Goal: Information Seeking & Learning: Learn about a topic

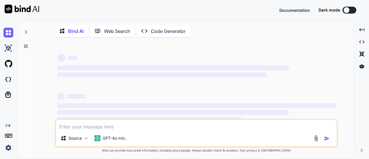
click at [90, 124] on textarea at bounding box center [196, 125] width 280 height 10
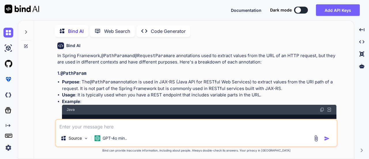
scroll to position [2, 0]
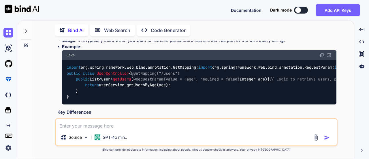
type textarea "x"
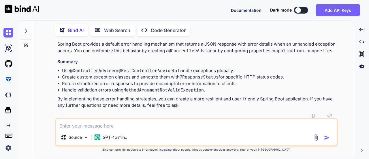
scroll to position [2457, 0]
type textarea "// Online Java Compiler // Use this editor to write, compile and run your Java …"
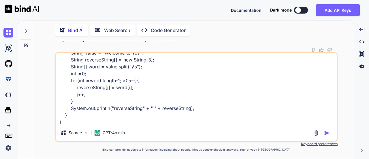
type textarea "x"
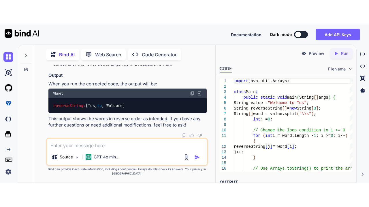
scroll to position [3036, 0]
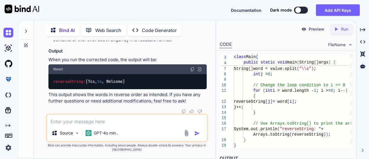
click at [343, 26] on p "Run" at bounding box center [344, 29] width 7 height 6
type textarea "x"
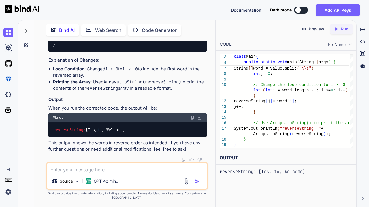
scroll to position [3165, 0]
click at [71, 158] on textarea at bounding box center [127, 168] width 160 height 10
type textarea "w"
type textarea "x"
type textarea "wh"
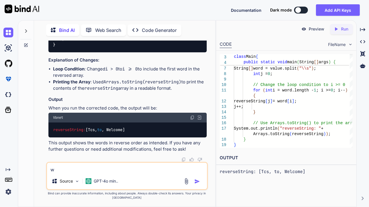
type textarea "x"
type textarea "wha"
type textarea "x"
type textarea "what"
type textarea "x"
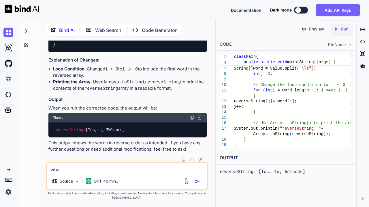
type textarea "what"
type textarea "x"
type textarea "what i"
type textarea "x"
type textarea "what is"
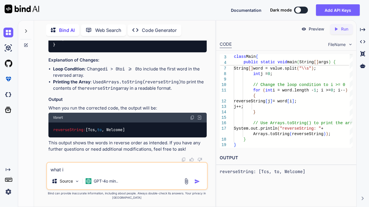
type textarea "x"
type textarea "what is"
type textarea "x"
type textarea "what is o"
type textarea "x"
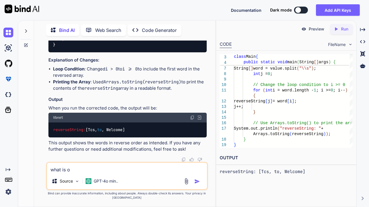
type textarea "what is ot"
type textarea "x"
type textarea "what is oth"
type textarea "x"
type textarea "what is othe"
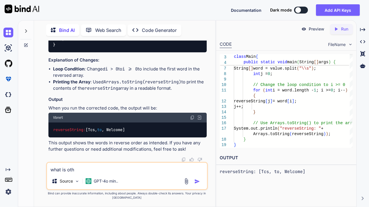
type textarea "x"
type textarea "what is other"
type textarea "x"
type textarea "what is other"
type textarea "x"
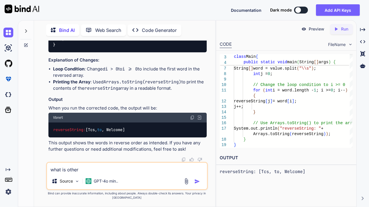
type textarea "what is other a"
type textarea "x"
type textarea "what is other ap"
type textarea "x"
type textarea "what is other app"
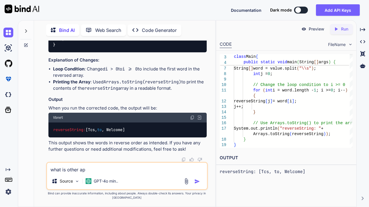
type textarea "x"
type textarea "what is other appo"
type textarea "x"
type textarea "what is other appor"
type textarea "x"
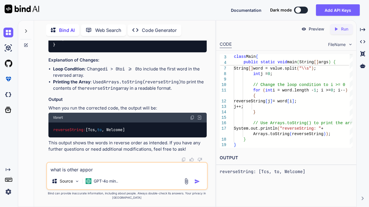
type textarea "what is other appori"
type textarea "x"
type textarea "what is other apporia"
type textarea "x"
type textarea "what is other appori"
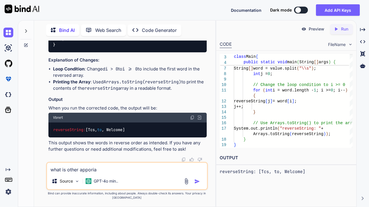
type textarea "x"
type textarea "what is other appor"
type textarea "x"
type textarea "what is other apporo"
type textarea "x"
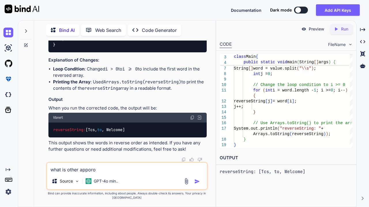
type textarea "what is other apporoa"
type textarea "x"
type textarea "what is other apporoac"
type textarea "x"
type textarea "what is other apporoach"
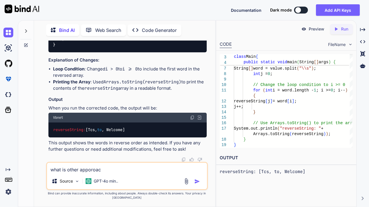
type textarea "x"
type textarea "what is other apporoach?"
type textarea "x"
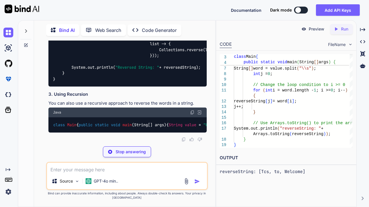
scroll to position [3455, 0]
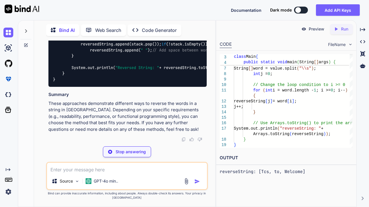
type textarea "x"
type textarea "if (i != 0) { reversedString.append(" "); // Add space between words } } System…"
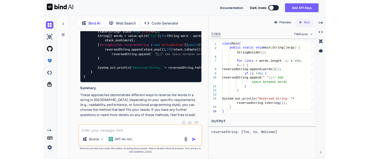
scroll to position [0, 0]
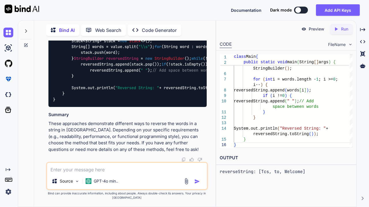
drag, startPoint x: 135, startPoint y: 136, endPoint x: 59, endPoint y: 98, distance: 84.7
copy code "String value = "Welcome to Tcs" ; String reversedString = [DOMAIN_NAME]([DOMAIN…"
type textarea "x"
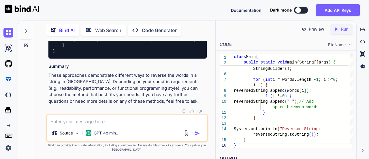
click at [81, 121] on textarea at bounding box center [127, 119] width 160 height 10
paste textarea "// Online Java Compiler // Use this editor to write, compile and run your Java …"
type textarea "// Online Java Compiler // Use this editor to write, compile and run your Java …"
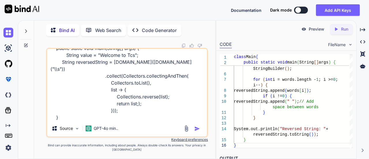
type textarea "x"
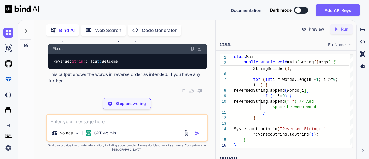
scroll to position [0, 100]
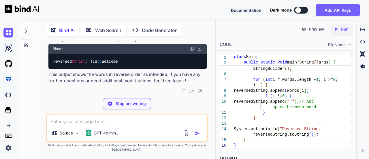
type textarea "x"
type textarea "a string })); System.out.println("Reversed String: " + reversedString); } }"
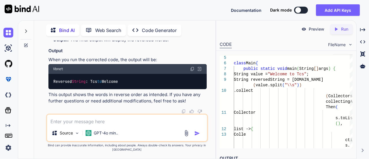
scroll to position [0, 74]
copy code "return String.join( " " , list); // Join the reversed list into a string"
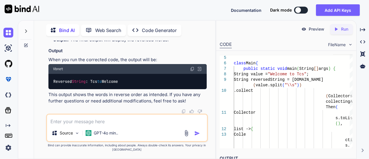
drag, startPoint x: 55, startPoint y: 64, endPoint x: 100, endPoint y: 102, distance: 58.9
copy code "[DOMAIN_NAME]([DOMAIN_NAME]( "\\s" )) .collect(Collectors.collectingAndThen( Co…"
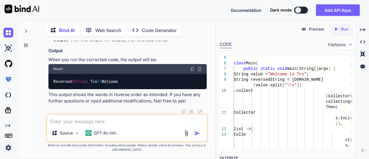
type textarea "x"
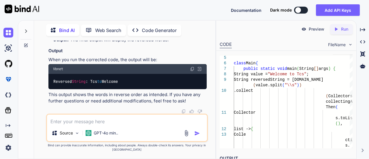
copy code "String value = "Welcome to Tcs" ;"
click at [92, 120] on textarea at bounding box center [127, 119] width 160 height 10
paste textarea "String value = "Welcome to Tcs";"
type textarea "String value = "Welcome to Tcs";"
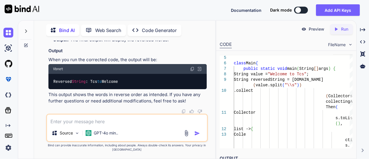
type textarea "x"
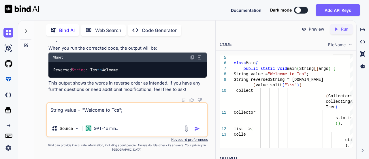
type textarea "String value = "Welcome to Tcs"; r"
type textarea "x"
type textarea "String value = "Welcome to Tcs"; re"
type textarea "x"
type textarea "String value = "Welcome to Tcs"; rev"
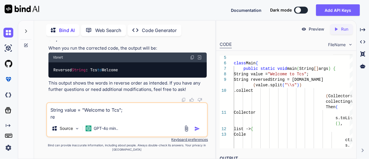
type textarea "x"
type textarea "String value = "Welcome to Tcs"; reve"
type textarea "x"
type textarea "String value = "Welcome to Tcs"; rever"
type textarea "x"
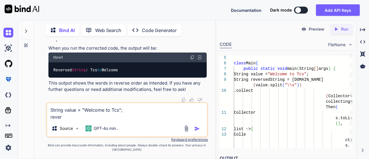
type textarea "String value = "Welcome to Tcs"; revers"
type textarea "x"
type textarea "String value = "Welcome to Tcs"; reverse"
type textarea "x"
type textarea "String value = "Welcome to Tcs"; reverse"
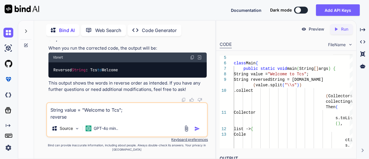
type textarea "x"
type textarea "String value = "Welcome to Tcs"; reverse t"
type textarea "x"
type textarea "String value = "Welcome to Tcs"; reverse"
type textarea "x"
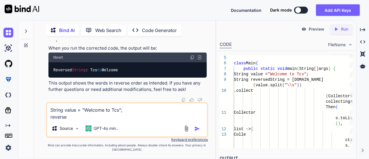
type textarea "String value = "Welcome to Tcs"; reverse u"
type textarea "x"
type textarea "String value = "Welcome to Tcs"; reverse us"
type textarea "x"
type textarea "String value = "Welcome to Tcs"; reverse usi"
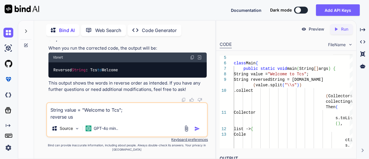
type textarea "x"
type textarea "String value = "Welcome to Tcs"; reverse usin"
type textarea "x"
type textarea "String value = "Welcome to Tcs"; reverse using"
type textarea "x"
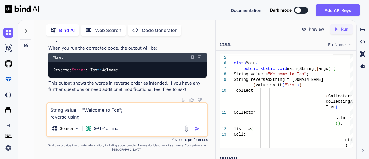
type textarea "String value = "Welcome to Tcs"; reverse using"
type textarea "x"
type textarea "String value = "Welcome to Tcs"; reverse using j"
type textarea "x"
type textarea "String value = "Welcome to Tcs"; reverse using ja"
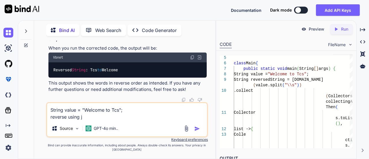
type textarea "x"
type textarea "String value = "Welcome to Tcs"; reverse using jav"
type textarea "x"
type textarea "String value = "Welcome to Tcs"; reverse using java"
type textarea "x"
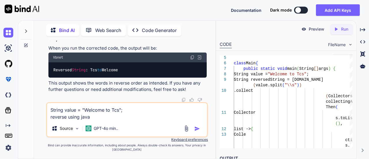
type textarea "String value = "Welcome to Tcs"; reverse using java8"
type textarea "x"
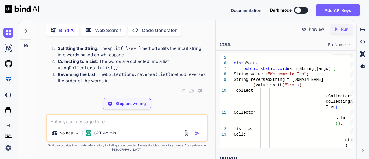
scroll to position [4564, 0]
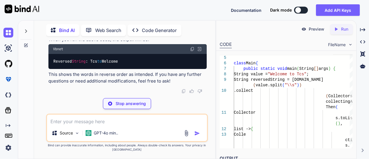
type textarea "x"
type textarea "g })); System.out.println("Reversed String: " + reversedString); } }"
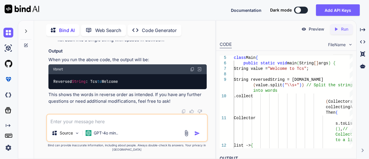
scroll to position [4714, 0]
click at [61, 119] on textarea at bounding box center [127, 119] width 160 height 10
type textarea "p"
type textarea "x"
type textarea "pr"
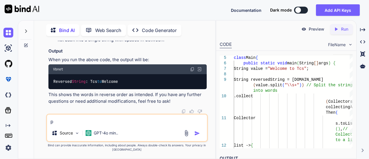
type textarea "x"
type textarea "pro"
type textarea "x"
type textarea "prog"
type textarea "x"
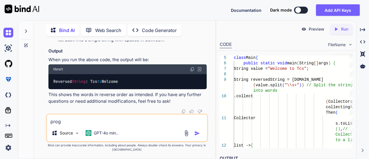
type textarea "progr"
type textarea "x"
type textarea "progra"
type textarea "x"
type textarea "program"
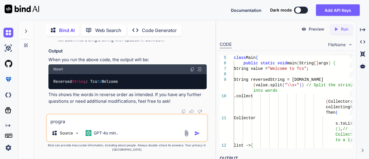
type textarea "x"
type textarea "program"
type textarea "x"
type textarea "program t"
type textarea "x"
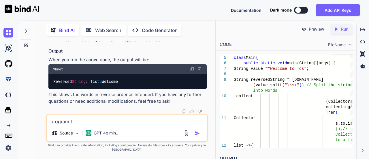
type textarea "program to"
type textarea "x"
type textarea "program to"
type textarea "x"
paste textarea "String str = "aaaavvbb";"
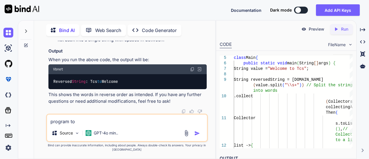
type textarea "program to String str = "aaaavvbb";"
type textarea "x"
type textarea "program to String str = "aaaavvbb";"
type textarea "x"
type textarea "program to String str = "aaaavvbb"; t"
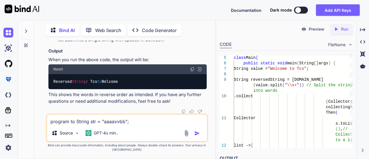
type textarea "x"
type textarea "program to String str = "aaaavvbb";"
type textarea "x"
type textarea "program to cString str = "aaaavvbb";"
type textarea "x"
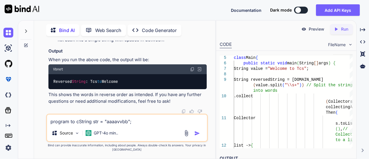
type textarea "program to coString str = "aaaavvbb";"
type textarea "x"
type textarea "program to couString str = "aaaavvbb";"
type textarea "x"
type textarea "program to counString str = "aaaavvbb";"
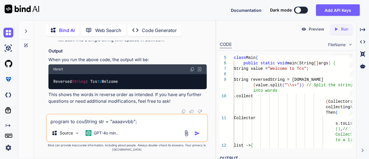
type textarea "x"
type textarea "program to countString str = "aaaavvbb";"
type textarea "x"
type textarea "program to count String str = "aaaavvbb";"
type textarea "x"
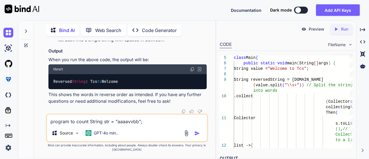
type textarea "program to count aString str = "aaaavvbb";"
type textarea "x"
type textarea "program to count a String str = "aaaavvbb";"
type textarea "x"
click at [120, 120] on textarea "program to count a String str = "aaaavvbb";" at bounding box center [127, 119] width 160 height 10
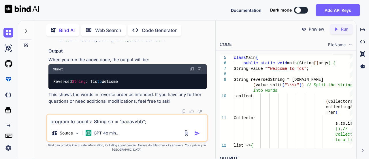
type textarea "program to count a aaaavvbb";"
type textarea "x"
type textarea "program to count a oaaaavvbb";"
type textarea "x"
type textarea "program to count a ofaaaavvbb";"
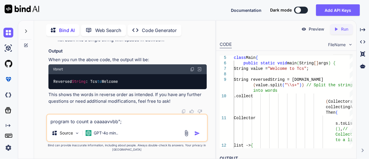
type textarea "x"
type textarea "program to count a of aaaavvbb";"
type textarea "x"
type textarea "program to count a of taaaavvbb";"
type textarea "x"
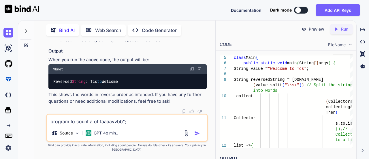
type textarea "program to count a of thaaaavvbb";"
type textarea "x"
type textarea "program to count a of thiaaaavvbb";"
type textarea "x"
type textarea "program to count a of thisaaaavvbb";"
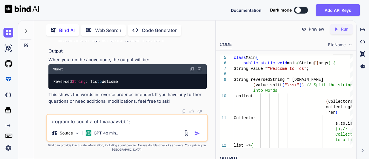
type textarea "x"
type textarea "program to count a of this aaaavvbb";"
type textarea "x"
type textarea "program to count a of this saaaavvbb";"
type textarea "x"
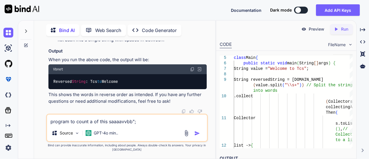
type textarea "program to count a of this staaaavvbb";"
type textarea "x"
type textarea "program to count a of this straaaavvbb";"
type textarea "x"
type textarea "program to count a of this striaaaavvbb";"
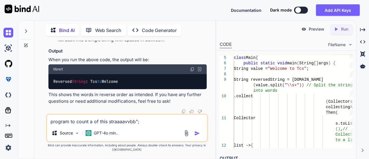
type textarea "x"
type textarea "program to count a of this strinaaaavvbb";"
type textarea "x"
type textarea "program to count a of this stringaaaavvbb";"
type textarea "x"
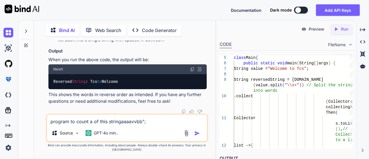
type textarea "program to count a of this string aaaavvbb";"
type textarea "x"
type textarea "program to count a of this string "aaaavvbb";"
type textarea "x"
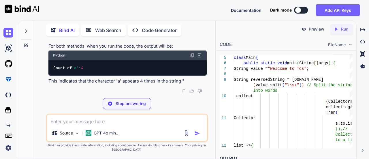
scroll to position [5020, 0]
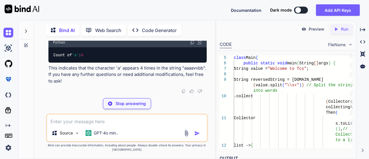
type textarea "x"
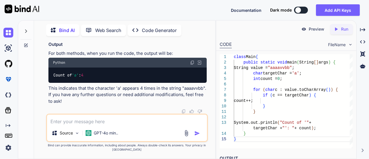
scroll to position [4994, 0]
click at [65, 122] on textarea at bounding box center [127, 119] width 160 height 10
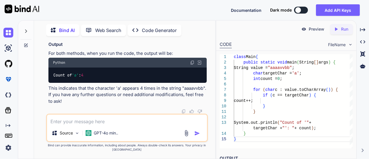
click at [77, 123] on textarea at bounding box center [127, 119] width 160 height 10
